Goal: Transaction & Acquisition: Download file/media

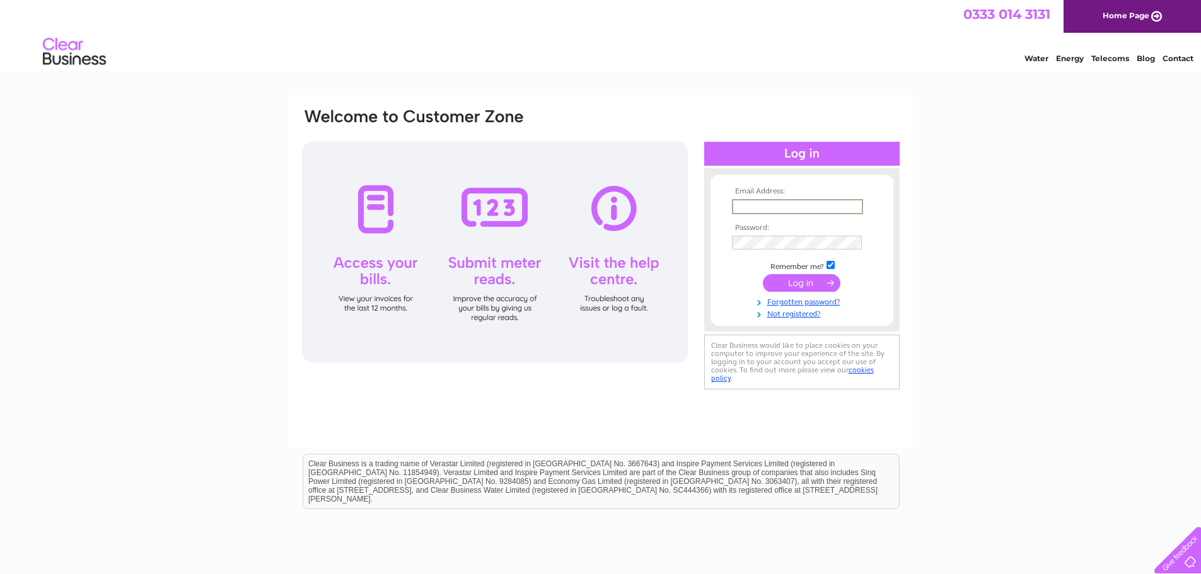
type input "donna.walker@akersolutions.com"
click at [802, 277] on input "submit" at bounding box center [802, 283] width 78 height 18
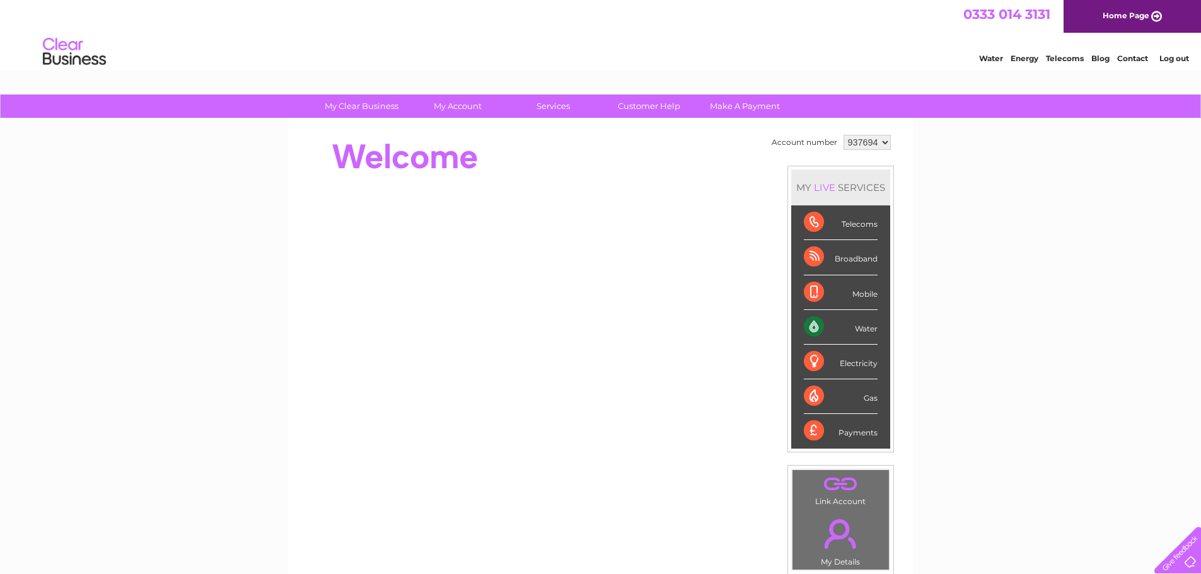
click at [860, 328] on div "Water" at bounding box center [841, 327] width 74 height 35
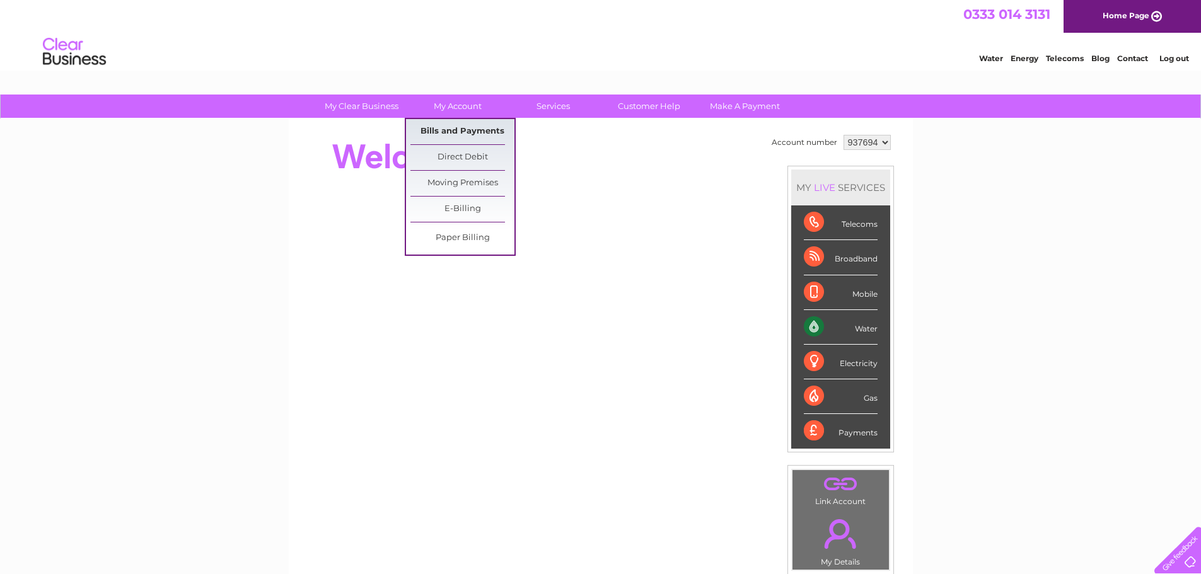
click at [450, 128] on link "Bills and Payments" at bounding box center [462, 131] width 104 height 25
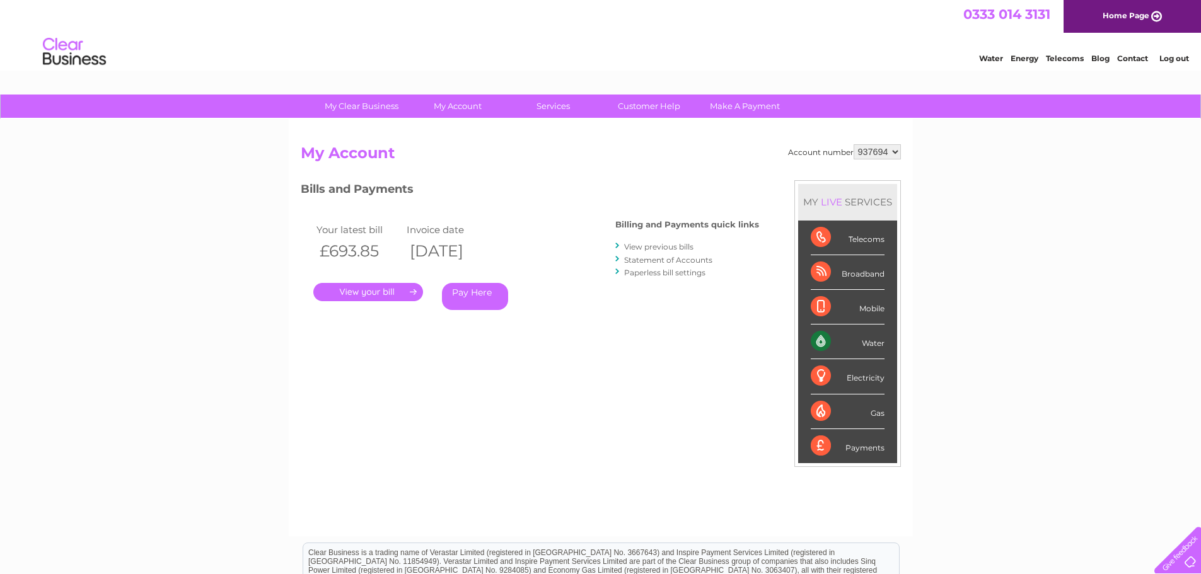
click at [645, 245] on link "View previous bills" at bounding box center [658, 246] width 69 height 9
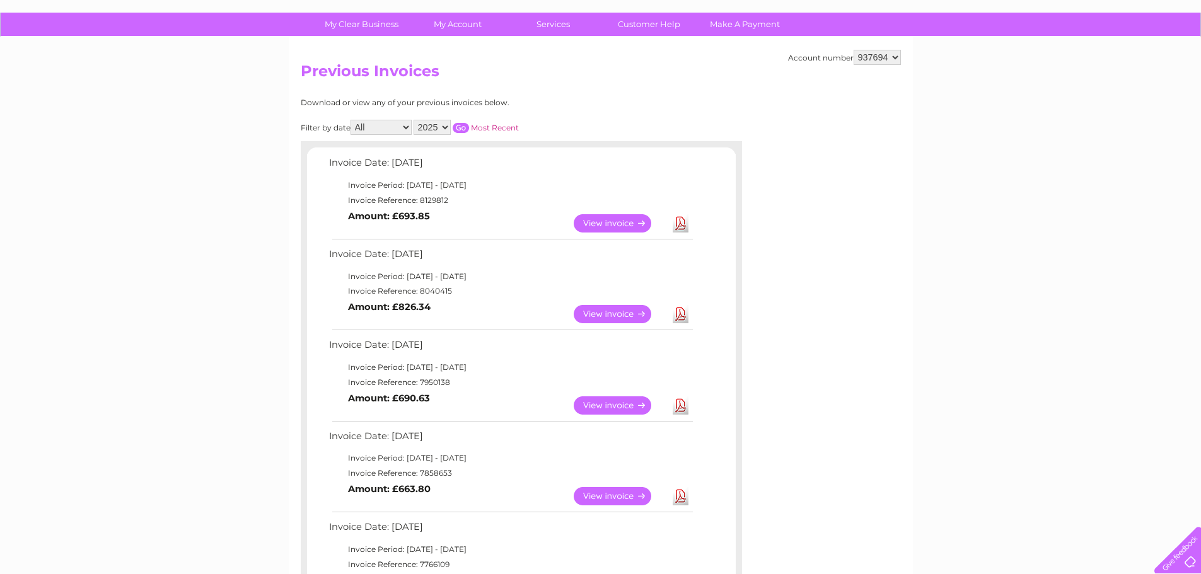
scroll to position [63, 0]
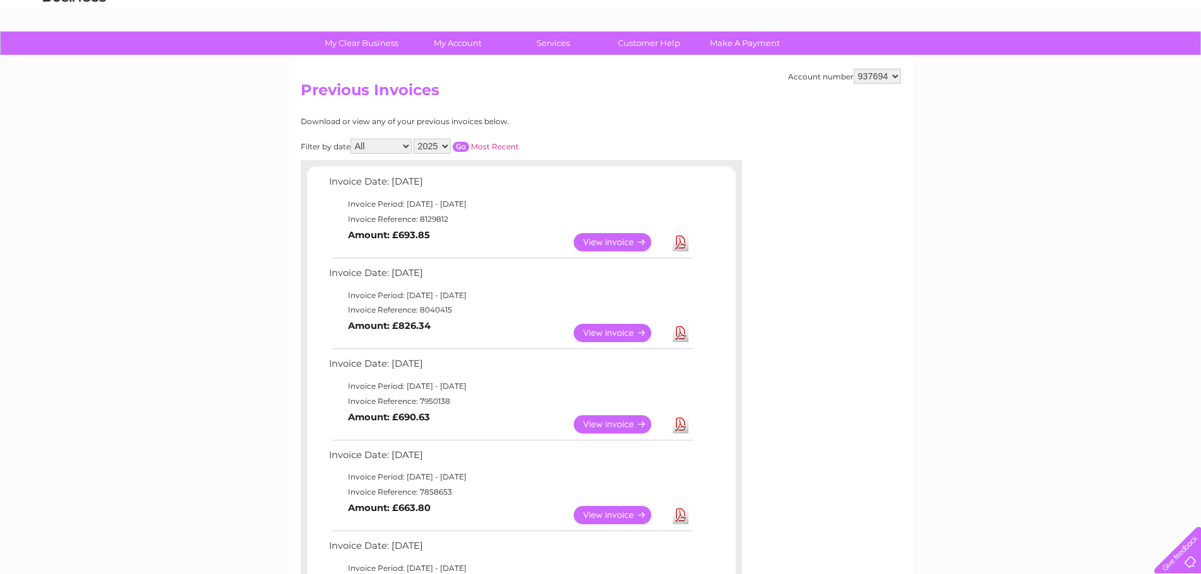
click at [684, 240] on link "Download" at bounding box center [681, 242] width 16 height 18
click at [677, 333] on link "Download" at bounding box center [681, 333] width 16 height 18
click at [683, 425] on link "Download" at bounding box center [681, 424] width 16 height 18
click at [684, 519] on link "Download" at bounding box center [681, 515] width 16 height 18
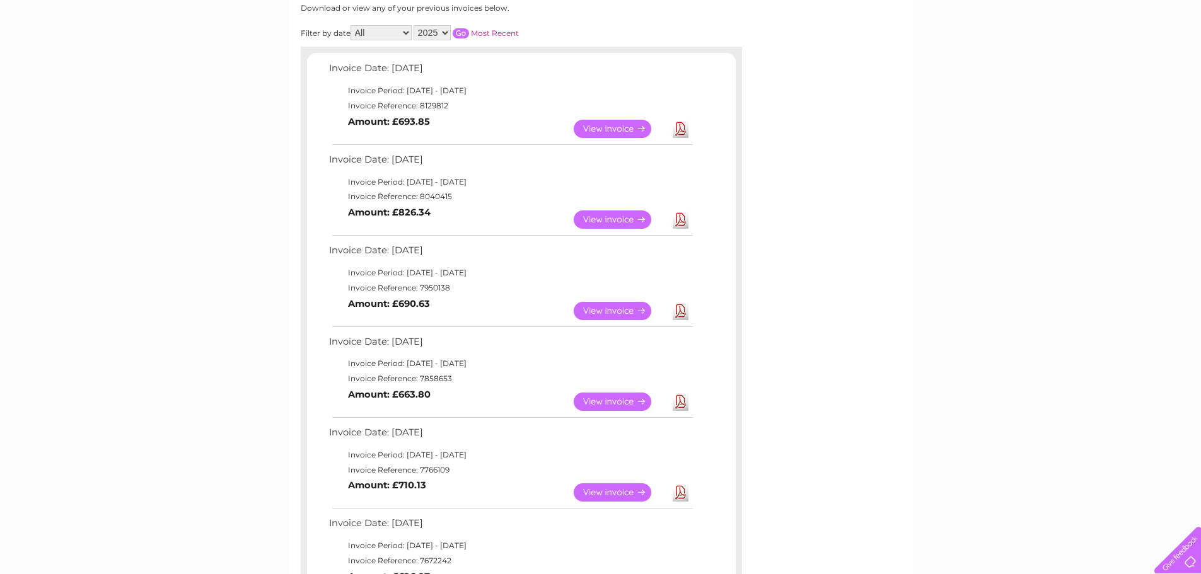
scroll to position [189, 0]
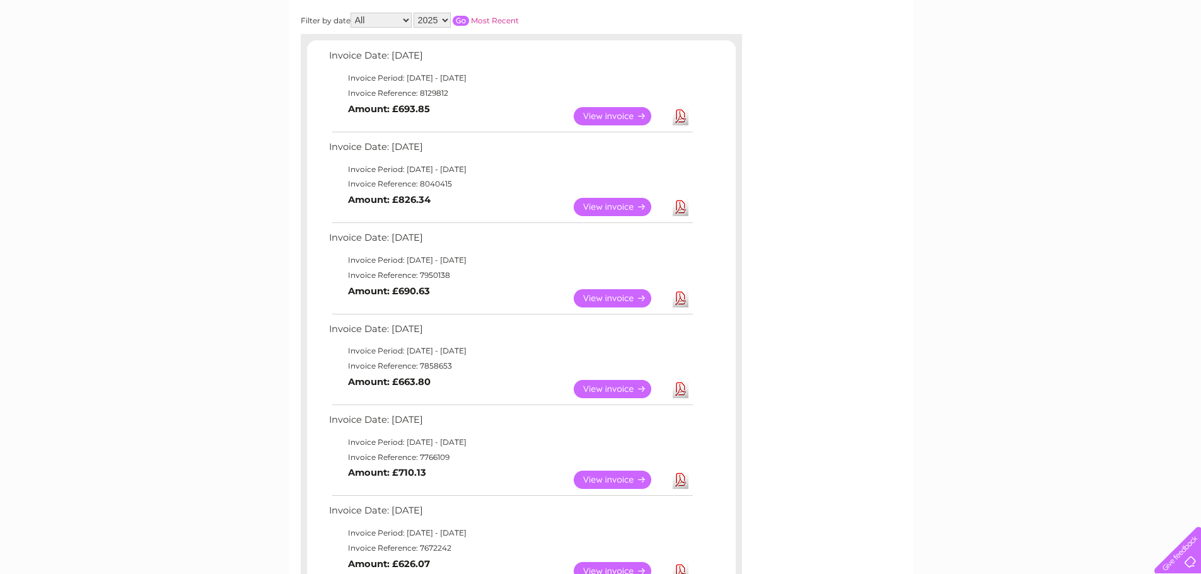
click at [681, 483] on link "Download" at bounding box center [681, 480] width 16 height 18
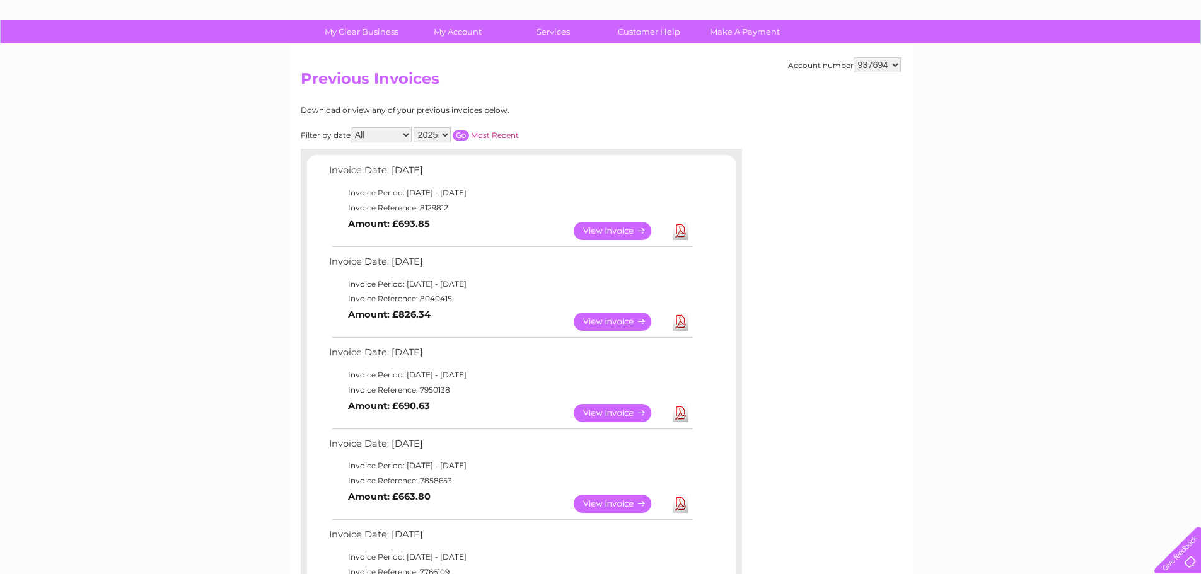
scroll to position [0, 0]
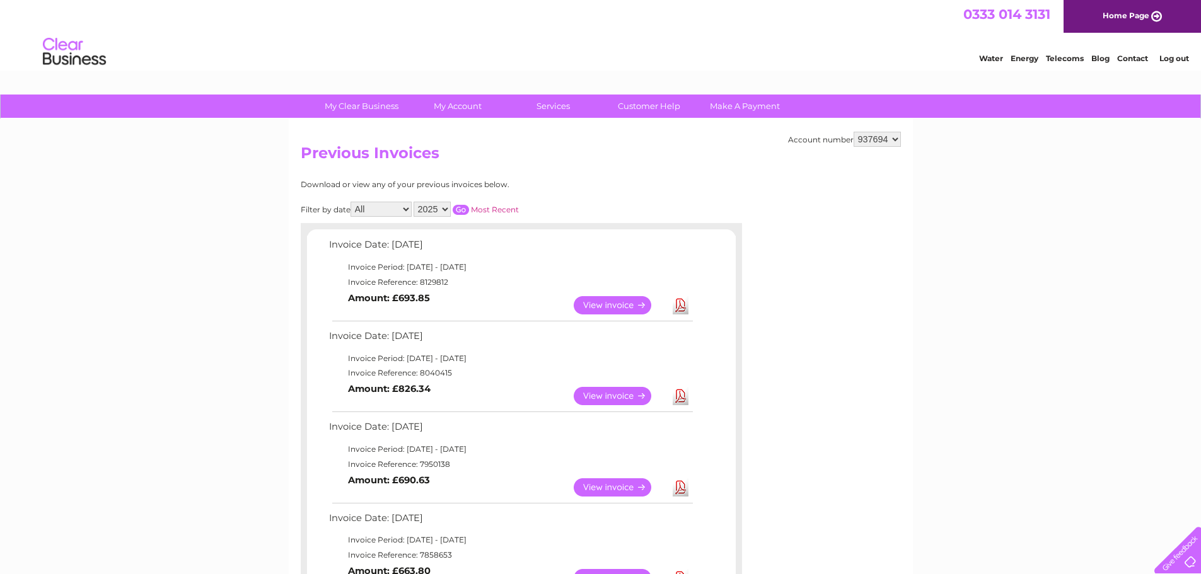
click at [1131, 57] on link "Contact" at bounding box center [1132, 58] width 31 height 9
